Goal: Find specific fact: Find specific fact

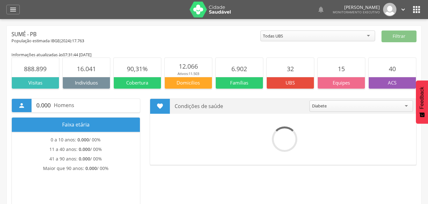
click at [403, 9] on icon "" at bounding box center [402, 9] width 7 height 7
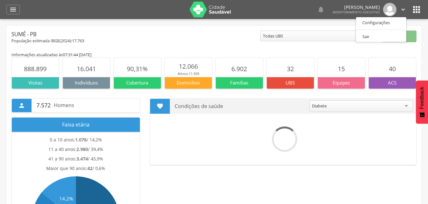
click at [419, 7] on icon "" at bounding box center [416, 9] width 10 height 10
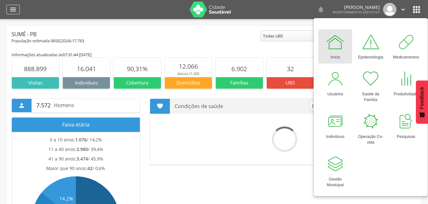
click at [16, 8] on icon "" at bounding box center [13, 10] width 8 height 8
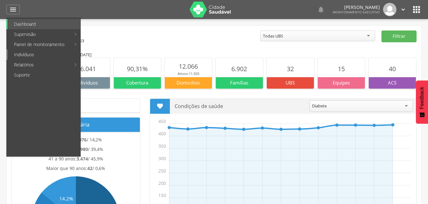
click at [23, 55] on link "Indivíduos" at bounding box center [44, 55] width 73 height 10
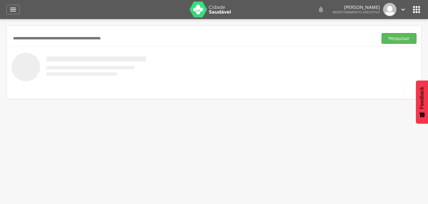
click at [30, 42] on input "text" at bounding box center [192, 38] width 363 height 11
click at [31, 39] on input "text" at bounding box center [192, 38] width 363 height 11
click at [15, 11] on icon "" at bounding box center [13, 10] width 8 height 8
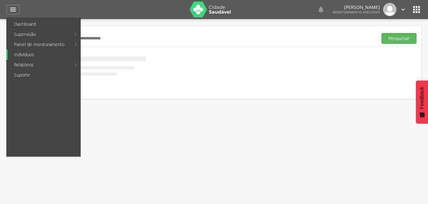
click at [20, 56] on link "Indivíduos" at bounding box center [44, 55] width 73 height 10
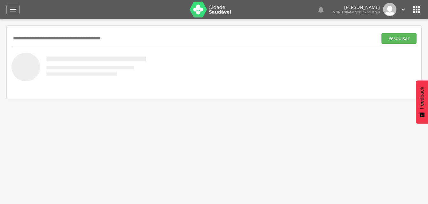
click at [19, 40] on input "text" at bounding box center [192, 38] width 363 height 11
click at [24, 38] on input "***" at bounding box center [192, 38] width 363 height 11
type input "*"
drag, startPoint x: 53, startPoint y: 32, endPoint x: 36, endPoint y: 148, distance: 116.7
click at [36, 148] on div " Supervisão  Distritos  Ubs Coordenador: - Sumé / PB Intervalo de Tempo  Se…" at bounding box center [214, 121] width 428 height 204
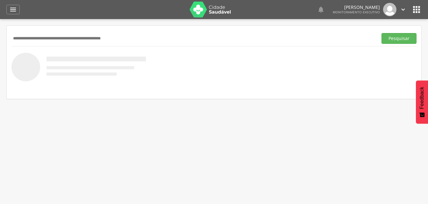
paste input "**********"
type input "**********"
click at [391, 39] on button "Pesquisar" at bounding box center [398, 38] width 35 height 11
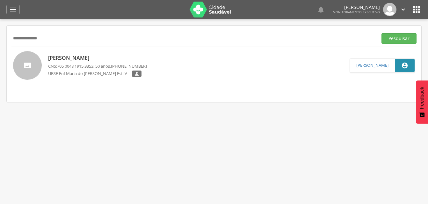
click at [80, 61] on p "[PERSON_NAME]" at bounding box center [97, 57] width 99 height 7
type input "**********"
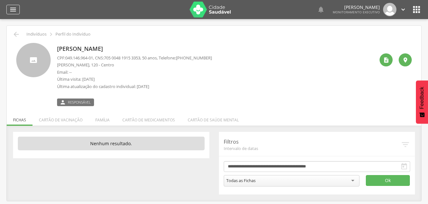
click at [12, 9] on icon "" at bounding box center [13, 10] width 8 height 8
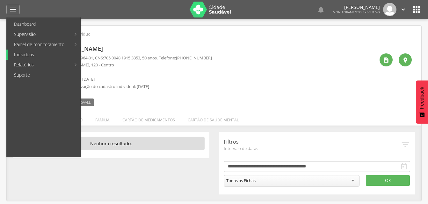
click at [25, 55] on link "Indivíduos" at bounding box center [44, 55] width 73 height 10
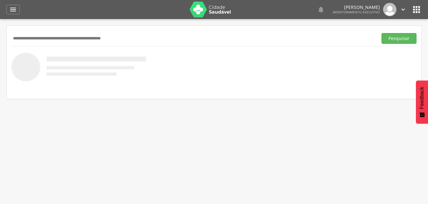
click at [18, 38] on input "text" at bounding box center [192, 38] width 363 height 11
click at [24, 37] on input "text" at bounding box center [192, 38] width 363 height 11
type input "**********"
click at [402, 40] on button "Pesquisar" at bounding box center [398, 38] width 35 height 11
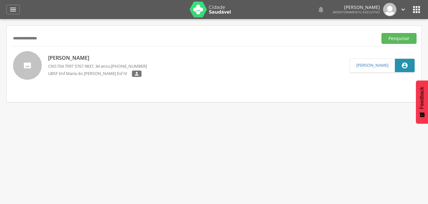
click at [80, 59] on p "[PERSON_NAME]" at bounding box center [97, 57] width 99 height 7
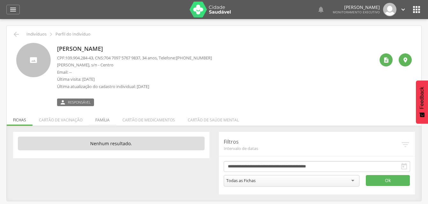
click at [103, 120] on li "Família" at bounding box center [102, 118] width 27 height 15
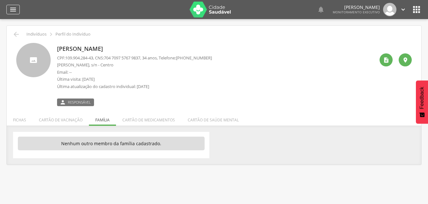
click at [14, 10] on icon "" at bounding box center [13, 10] width 8 height 8
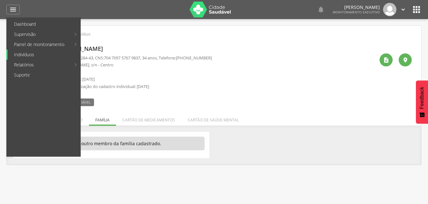
click at [21, 53] on link "Indivíduos" at bounding box center [44, 55] width 73 height 10
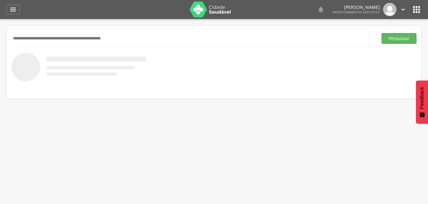
click at [25, 42] on input "text" at bounding box center [192, 38] width 363 height 11
click at [27, 41] on input "text" at bounding box center [192, 38] width 363 height 11
click at [26, 37] on input "*******" at bounding box center [192, 38] width 363 height 11
click at [395, 41] on button "Pesquisar" at bounding box center [398, 38] width 35 height 11
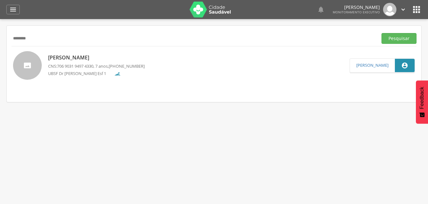
click at [73, 61] on p "[PERSON_NAME]" at bounding box center [96, 57] width 96 height 7
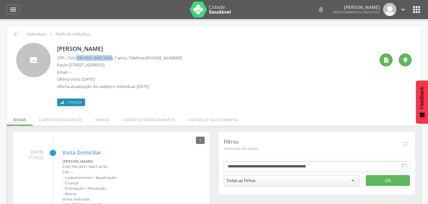
drag, startPoint x: 77, startPoint y: 58, endPoint x: 117, endPoint y: 58, distance: 39.5
click at [117, 58] on p "CPF: , CNS: [PHONE_NUMBER] , 7 anos, Telefone: [PHONE_NUMBER]" at bounding box center [119, 58] width 125 height 6
drag, startPoint x: 117, startPoint y: 58, endPoint x: 105, endPoint y: 58, distance: 12.1
copy p "706 9031 9497 4330"
click at [101, 121] on li "Família" at bounding box center [102, 118] width 27 height 15
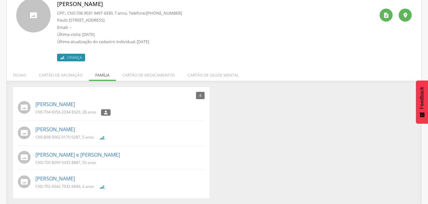
scroll to position [46, 0]
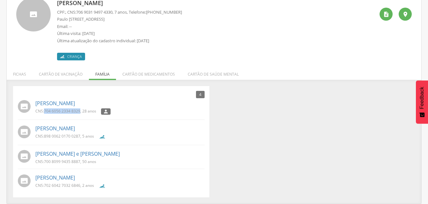
drag, startPoint x: 44, startPoint y: 110, endPoint x: 80, endPoint y: 112, distance: 36.0
click at [80, 112] on p "CNS: 704 6056 2334 8329 , 28 anos" at bounding box center [65, 111] width 61 height 5
drag, startPoint x: 80, startPoint y: 112, endPoint x: 64, endPoint y: 110, distance: 15.3
copy p "704 6056 2334 8329"
drag, startPoint x: 43, startPoint y: 135, endPoint x: 80, endPoint y: 138, distance: 37.0
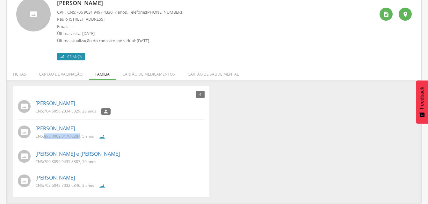
click at [80, 138] on p "CNS: 898 0062 0170 0287 , 5 anos" at bounding box center [64, 136] width 59 height 5
drag, startPoint x: 80, startPoint y: 138, endPoint x: 69, endPoint y: 134, distance: 11.7
copy p "898 0062 0170 0287"
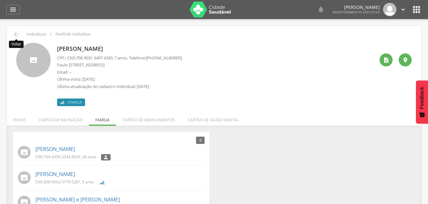
click at [16, 34] on icon "" at bounding box center [16, 35] width 8 height 8
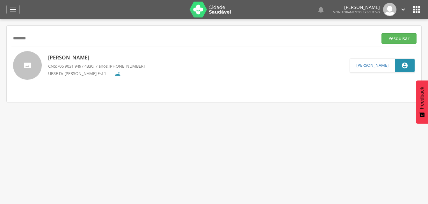
click at [41, 40] on input "********" at bounding box center [192, 38] width 363 height 11
type input "*"
type input "**********"
click at [406, 41] on button "Pesquisar" at bounding box center [398, 38] width 35 height 11
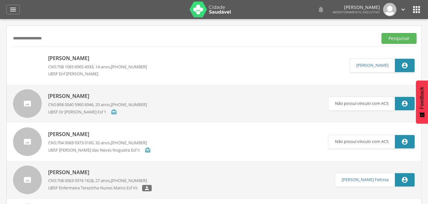
click at [101, 63] on div "[PERSON_NAME] CNS: 708 [DEMOGRAPHIC_DATA] 6965 4933 , 14 anos, [PHONE_NUMBER] U…" at bounding box center [97, 65] width 99 height 25
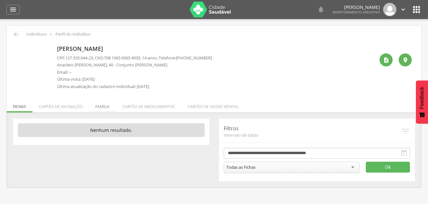
click at [102, 109] on li "Família" at bounding box center [102, 105] width 27 height 15
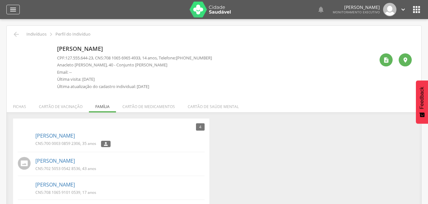
click at [11, 9] on icon "" at bounding box center [13, 10] width 8 height 8
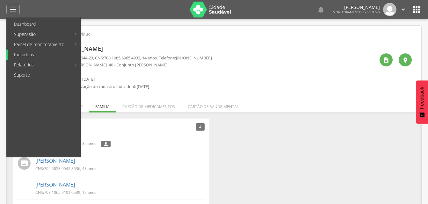
click at [25, 54] on link "Indivíduos" at bounding box center [44, 55] width 73 height 10
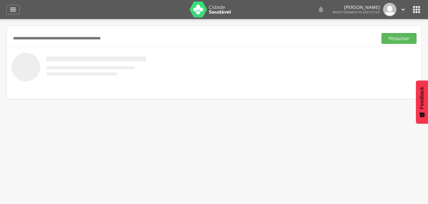
click at [27, 36] on input "text" at bounding box center [192, 38] width 363 height 11
type input "**********"
drag, startPoint x: 401, startPoint y: 37, endPoint x: 389, endPoint y: 41, distance: 12.8
click at [401, 37] on button "Pesquisar" at bounding box center [398, 38] width 35 height 11
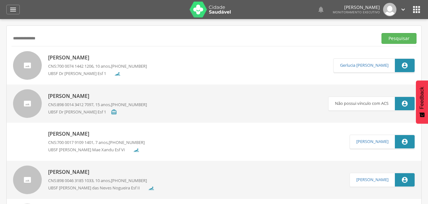
click at [208, 70] on link "[PERSON_NAME] CNS: 700 0074 1442 1206 , 10 anos, [PHONE_NUMBER] UBSF Dr [PERSON…" at bounding box center [173, 65] width 320 height 29
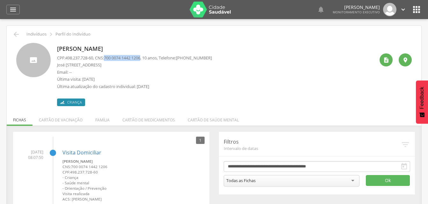
drag, startPoint x: 107, startPoint y: 57, endPoint x: 147, endPoint y: 59, distance: 39.8
click at [147, 59] on p "CPF: 498.237.728-60 , CNS: [PHONE_NUMBER] , 10 anos, Telefone: [PHONE_NUMBER]" at bounding box center [134, 58] width 155 height 6
drag, startPoint x: 147, startPoint y: 59, endPoint x: 131, endPoint y: 59, distance: 16.2
copy p "700 0074 1442 1206"
